Goal: Task Accomplishment & Management: Use online tool/utility

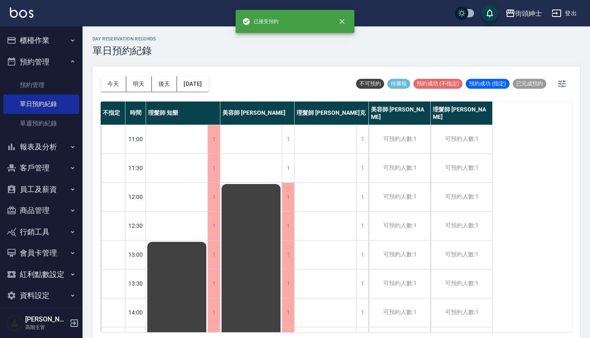
scroll to position [172, 0]
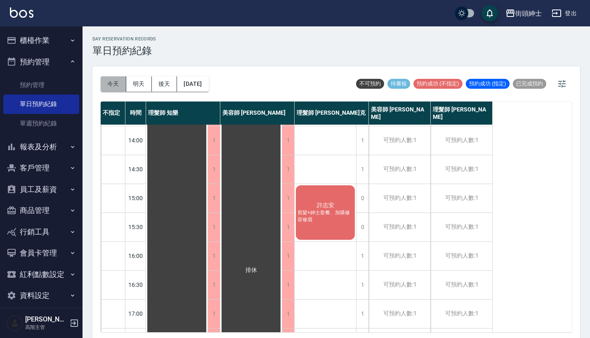
click at [113, 86] on button "今天" at bounding box center [114, 83] width 26 height 15
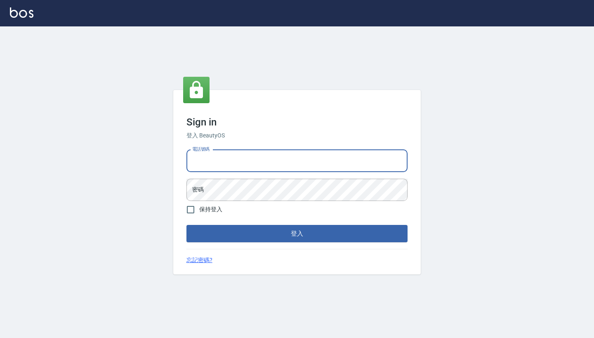
type input "0917500793"
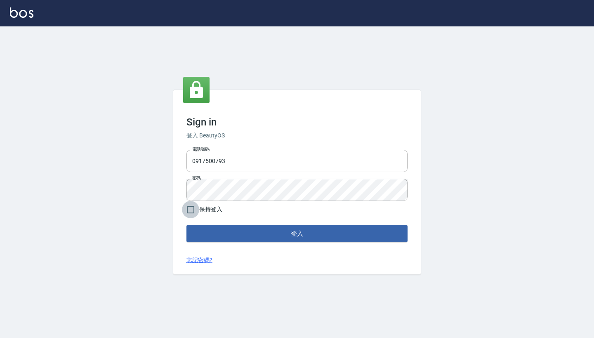
click at [194, 207] on input "保持登入" at bounding box center [190, 209] width 17 height 17
checkbox input "true"
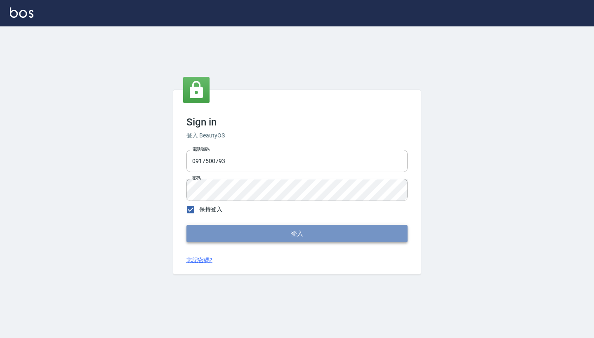
click at [245, 232] on button "登入" at bounding box center [296, 233] width 221 height 17
